Goal: Navigation & Orientation: Find specific page/section

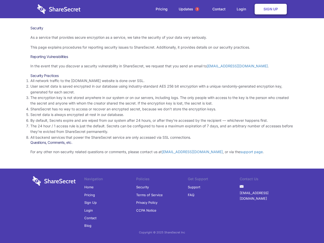
click at [162, 121] on li "By default, Secrets expire and are wiped from our system after 24 hours, or aft…" at bounding box center [161, 121] width 263 height 6
click at [197, 9] on span "1" at bounding box center [197, 9] width 4 height 4
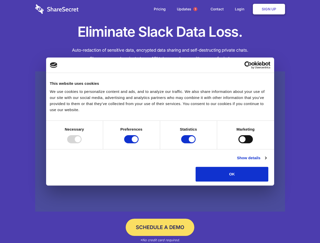
click at [81, 143] on div at bounding box center [74, 139] width 14 height 8
click at [138, 143] on input "Preferences" at bounding box center [131, 139] width 14 height 8
checkbox input "false"
click at [189, 143] on input "Statistics" at bounding box center [188, 139] width 14 height 8
checkbox input "false"
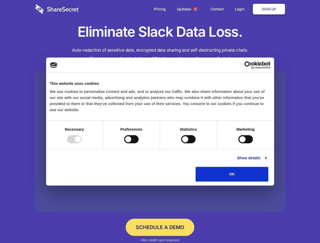
click at [238, 143] on input "Marketing" at bounding box center [245, 139] width 14 height 8
checkbox input "true"
click at [266, 161] on link "Show details" at bounding box center [251, 158] width 29 height 6
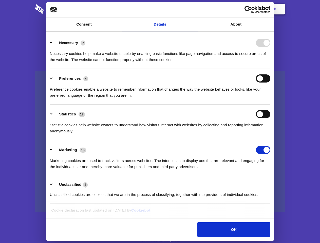
click at [270, 69] on li "Necessary 7 Necessary cookies help make a website usable by enabling basic func…" at bounding box center [160, 51] width 220 height 36
click at [195, 9] on span "1" at bounding box center [195, 9] width 4 height 4
